Goal: Task Accomplishment & Management: Use online tool/utility

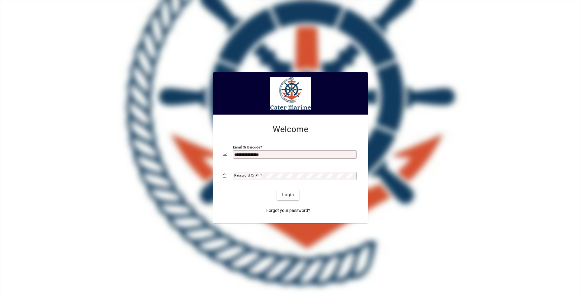
type input "**********"
click at [277, 189] on button "Login" at bounding box center [288, 194] width 22 height 11
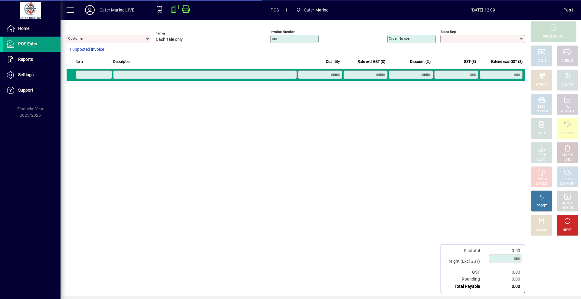
type input "**********"
